Goal: Transaction & Acquisition: Purchase product/service

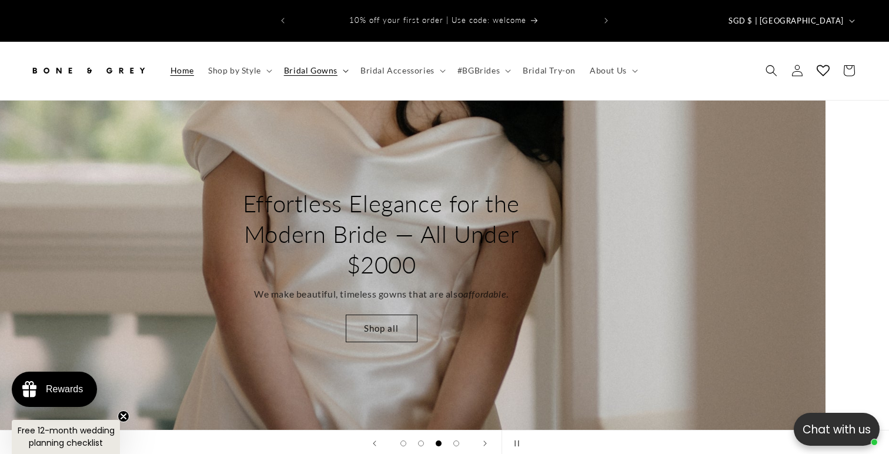
click at [346, 69] on icon at bounding box center [346, 71] width 6 height 4
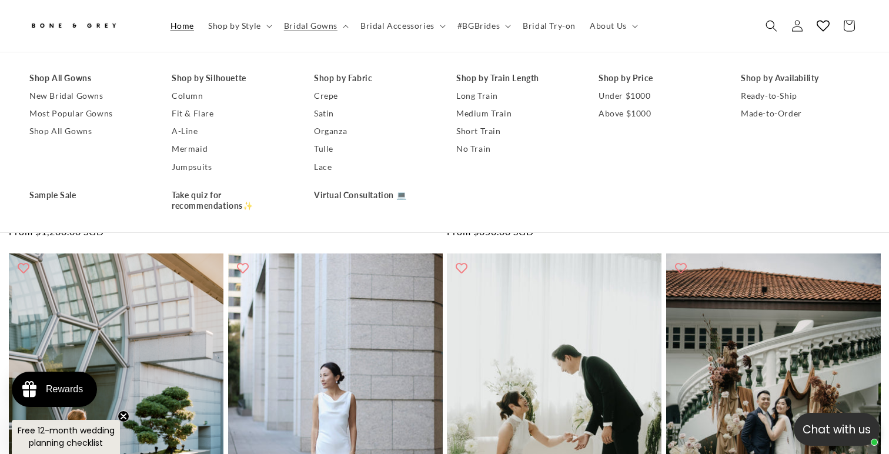
click at [714, 11] on header "Home Shop by Style Shop by Style Vows in Motion By Style" at bounding box center [444, 26] width 889 height 52
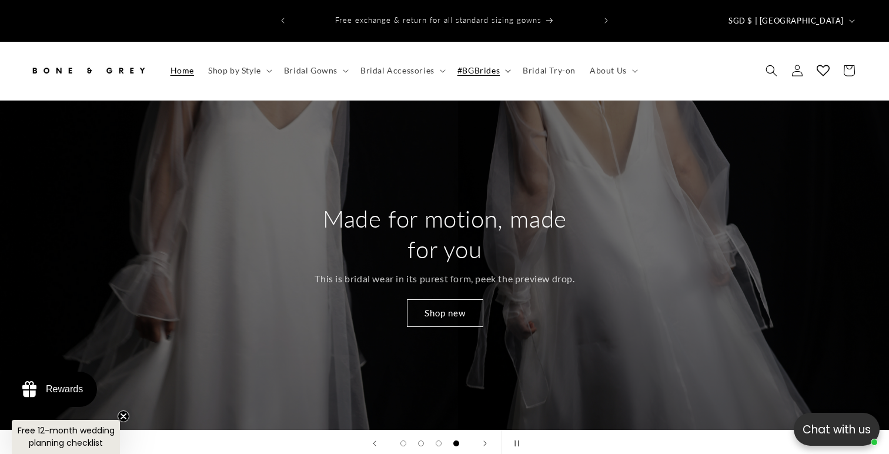
click at [507, 69] on icon at bounding box center [508, 71] width 6 height 4
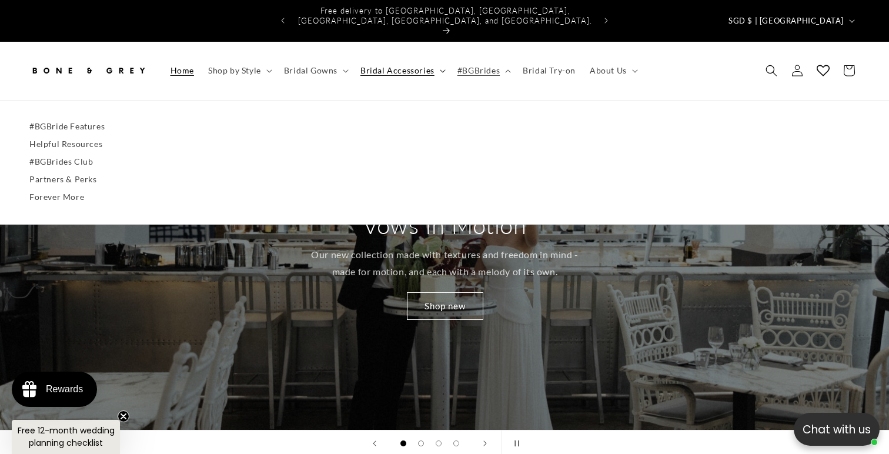
click at [440, 70] on icon at bounding box center [442, 71] width 5 height 3
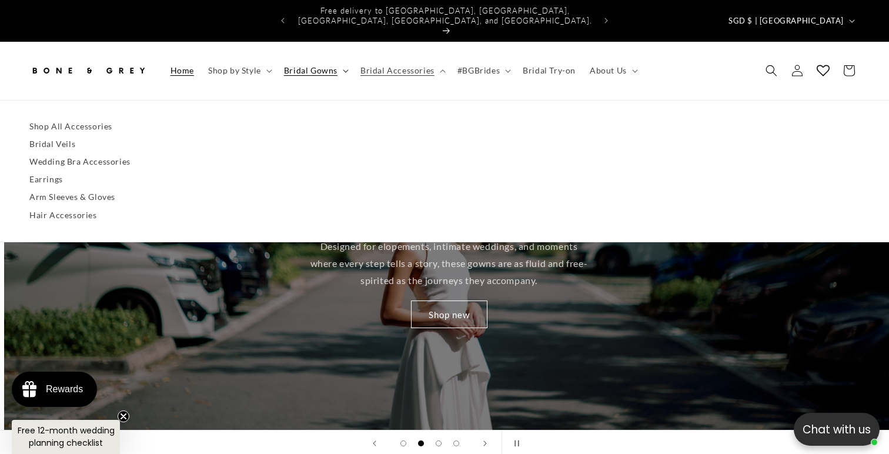
click at [346, 58] on summary "Bridal Gowns" at bounding box center [315, 70] width 76 height 25
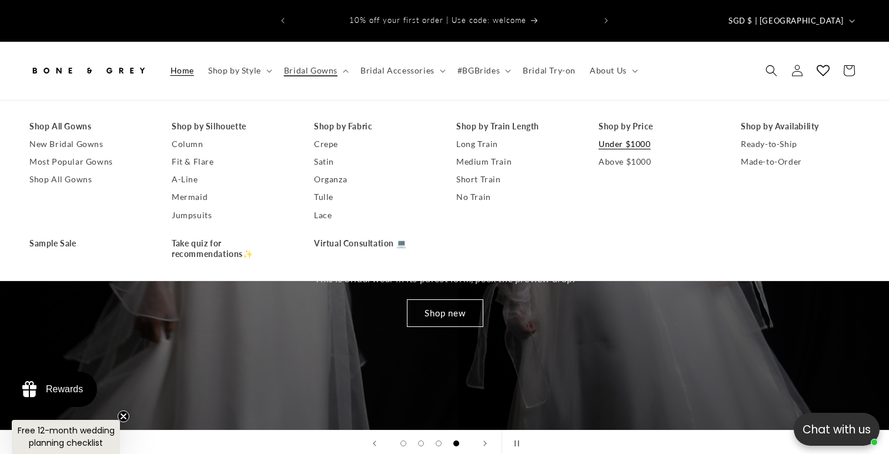
click at [631, 135] on link "Under $1000" at bounding box center [658, 144] width 119 height 18
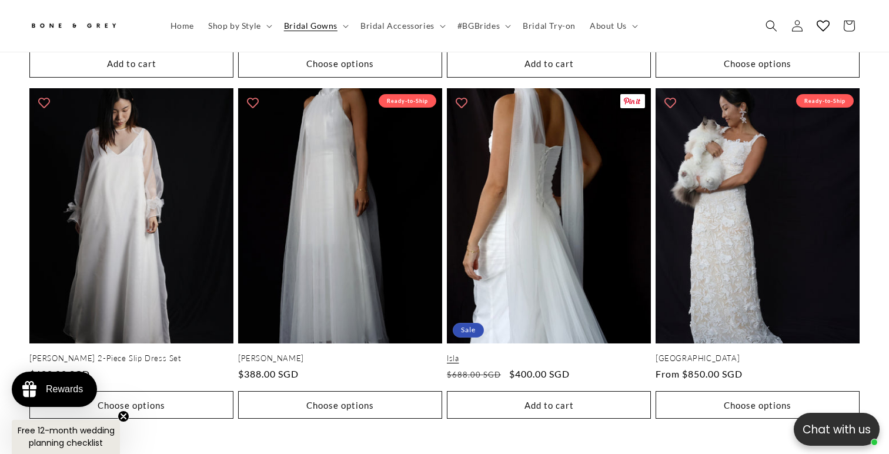
scroll to position [2410, 0]
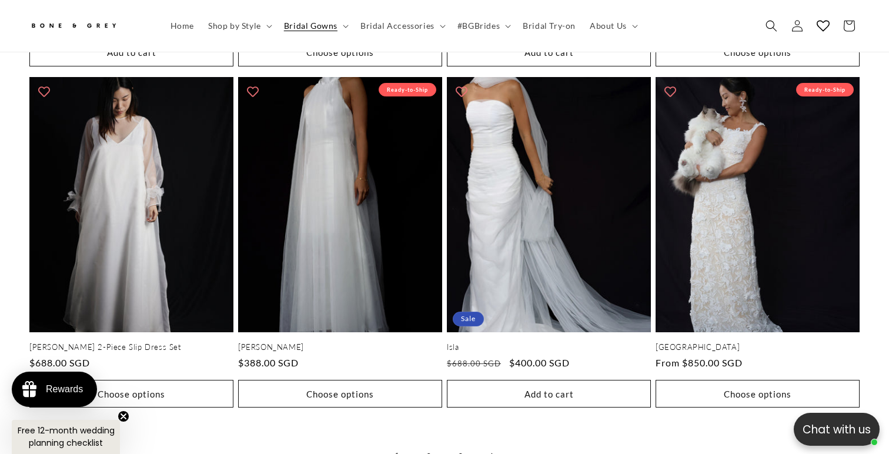
click at [424, 443] on link "2" at bounding box center [429, 456] width 26 height 26
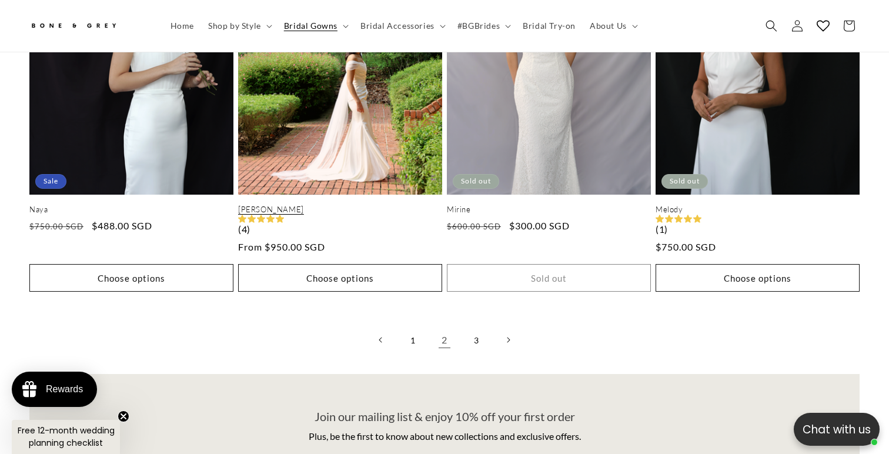
scroll to position [2535, 0]
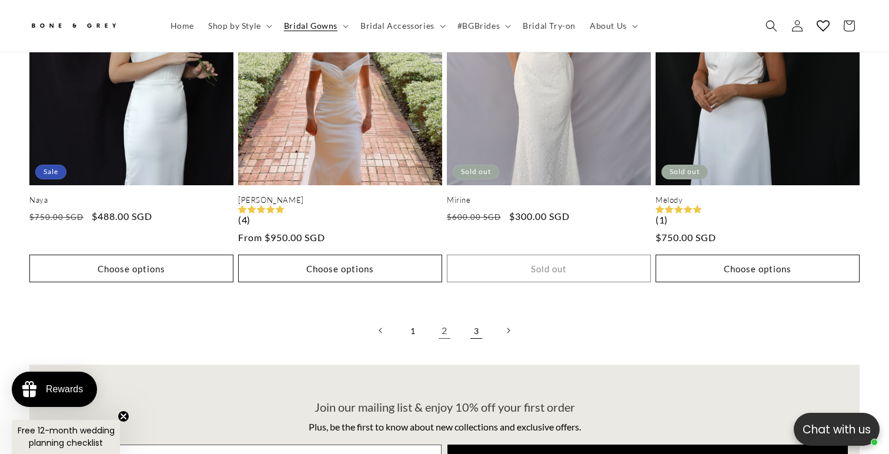
click at [472, 318] on link "3" at bounding box center [477, 331] width 26 height 26
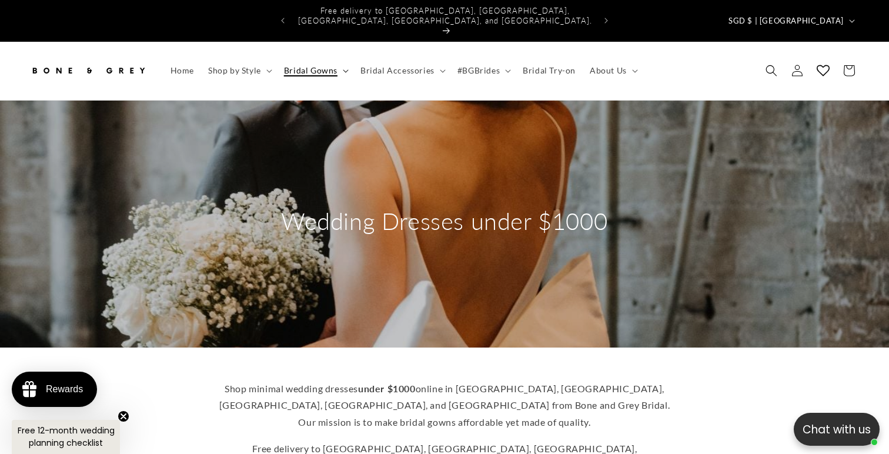
click at [344, 69] on icon at bounding box center [346, 71] width 6 height 4
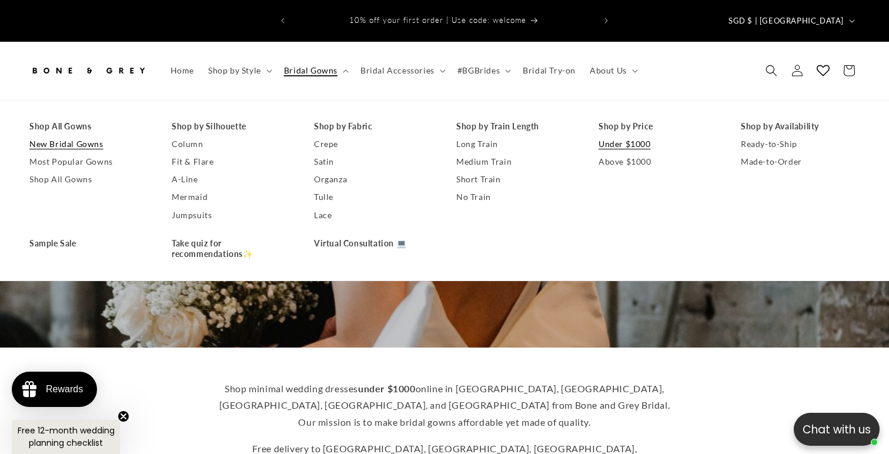
click at [74, 135] on link "New Bridal Gowns" at bounding box center [88, 144] width 119 height 18
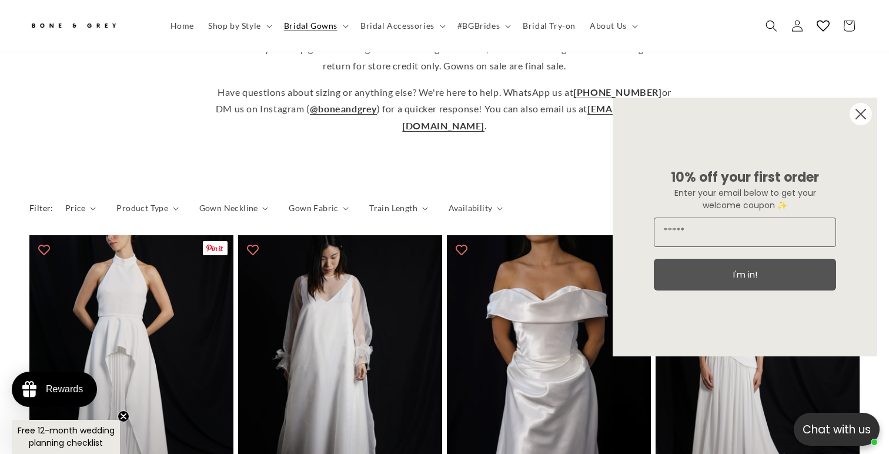
scroll to position [403, 0]
click at [859, 117] on icon "Close dialog" at bounding box center [860, 113] width 9 height 9
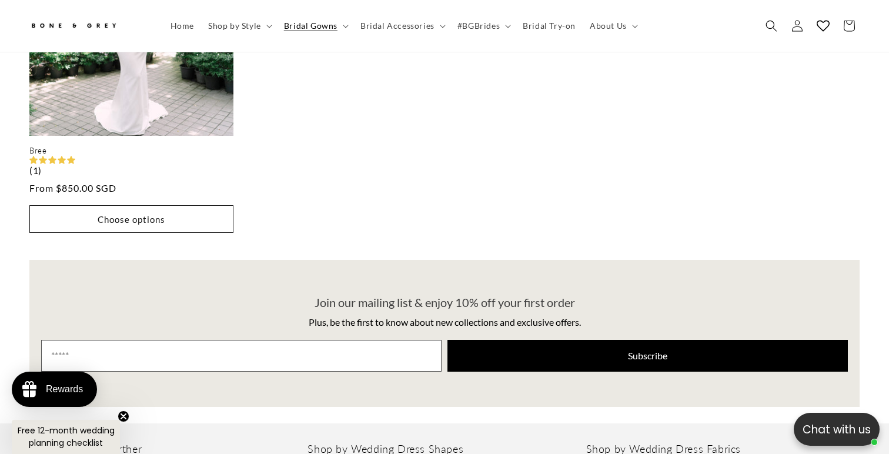
scroll to position [2398, 0]
